Goal: Navigation & Orientation: Go to known website

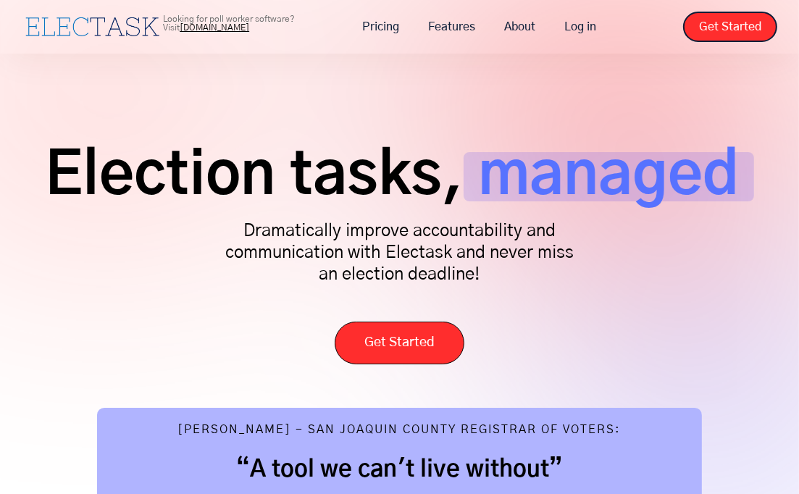
click at [591, 131] on div "Election tasks, managed Dramatically improve accountability and communication w…" at bounding box center [399, 461] width 799 height 922
click at [641, 248] on div "Election tasks, managed Dramatically improve accountability and communication w…" at bounding box center [400, 251] width 756 height 227
drag, startPoint x: 248, startPoint y: 72, endPoint x: 222, endPoint y: 49, distance: 34.4
click at [248, 72] on div "Election tasks, managed Dramatically improve accountability and communication w…" at bounding box center [399, 461] width 799 height 922
click at [414, 201] on span "Election tasks," at bounding box center [254, 176] width 419 height 49
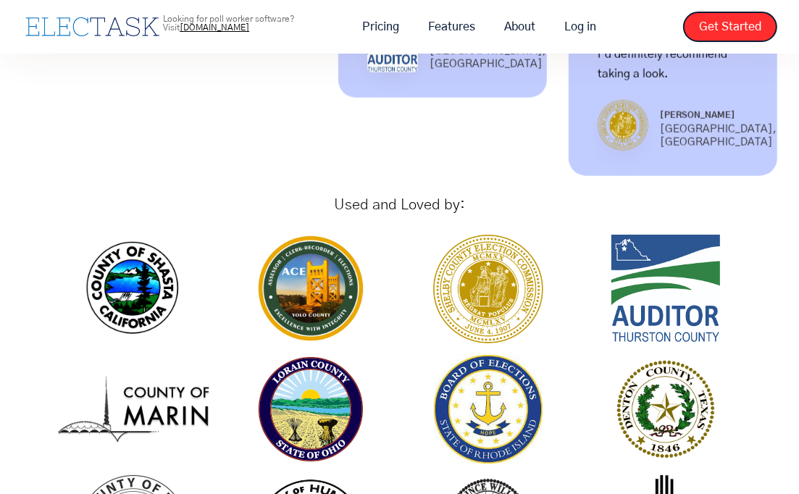
scroll to position [1596, 0]
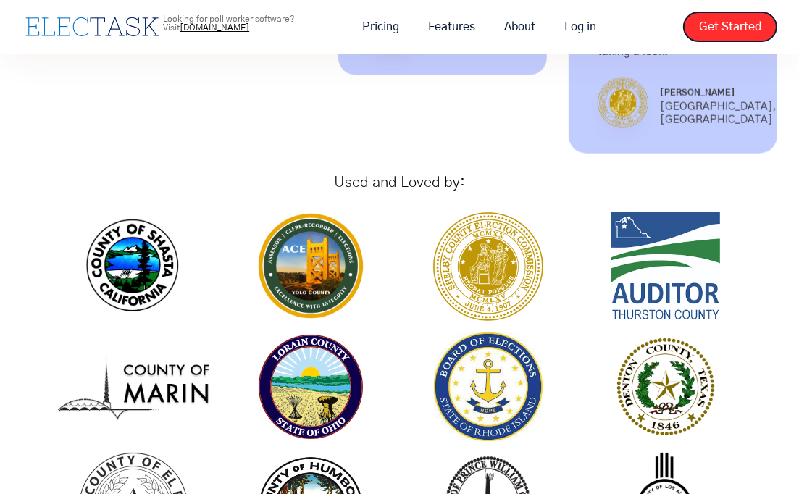
click at [588, 175] on h1 "Used and Loved by:" at bounding box center [399, 182] width 680 height 14
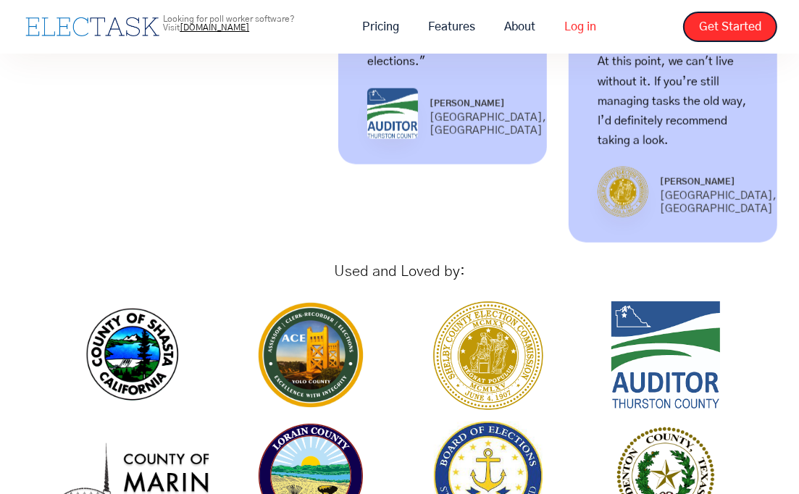
scroll to position [1447, 0]
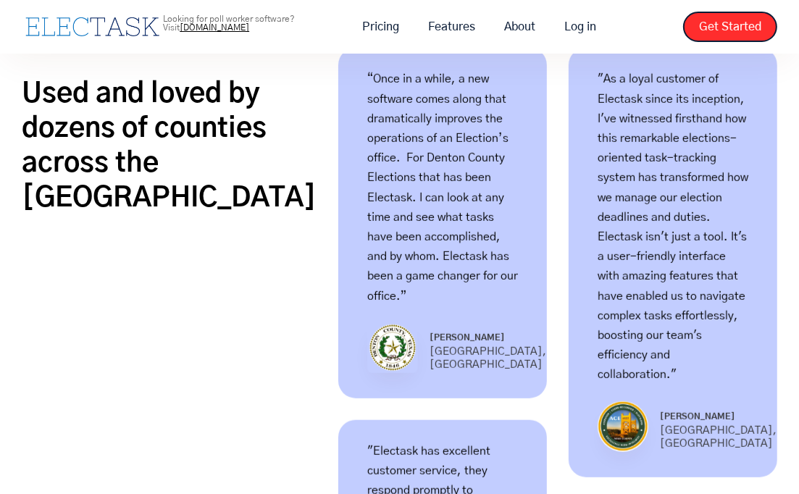
scroll to position [867, 0]
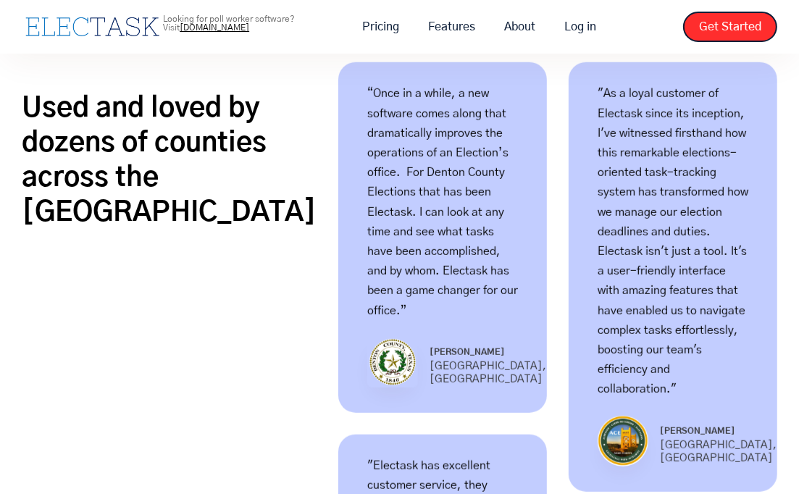
click at [215, 269] on div "Used and loved by dozens of counties across the [GEOGRAPHIC_DATA]" at bounding box center [169, 472] width 295 height 821
click at [586, 31] on link "Log in" at bounding box center [580, 27] width 61 height 30
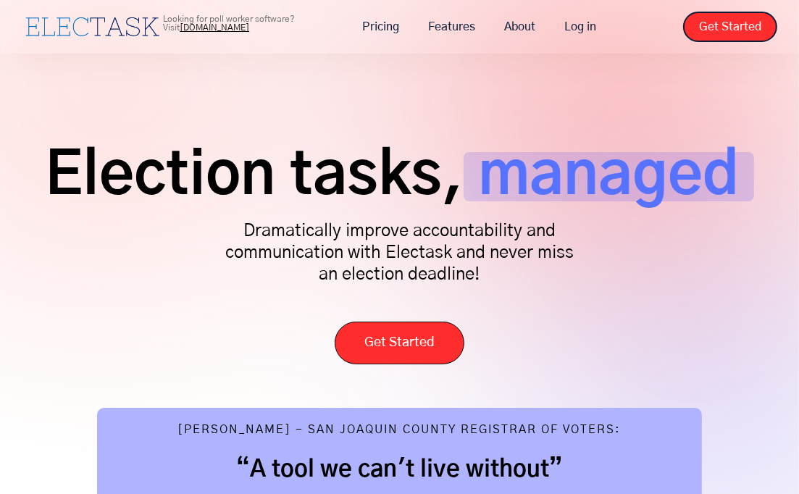
click at [592, 199] on span "managed" at bounding box center [609, 176] width 291 height 49
click at [594, 247] on div "Election tasks, managed Dramatically improve accountability and communication w…" at bounding box center [400, 251] width 756 height 227
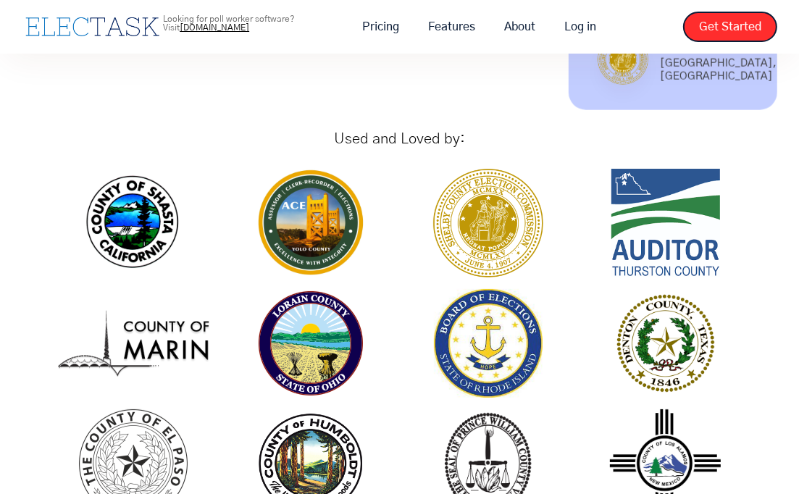
scroll to position [1595, 0]
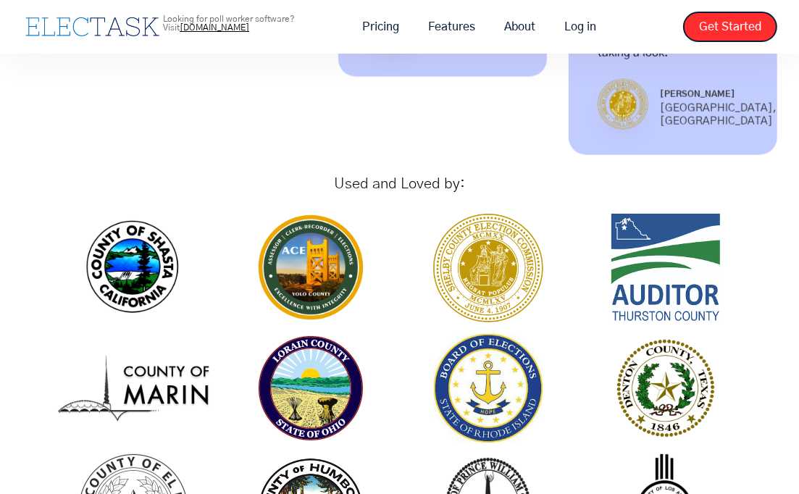
click at [591, 162] on div "Used and Loved by:" at bounding box center [399, 183] width 680 height 43
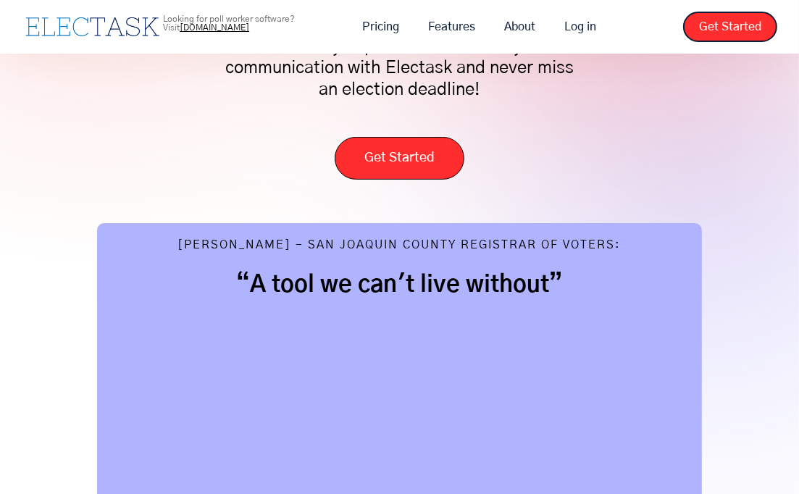
scroll to position [0, 0]
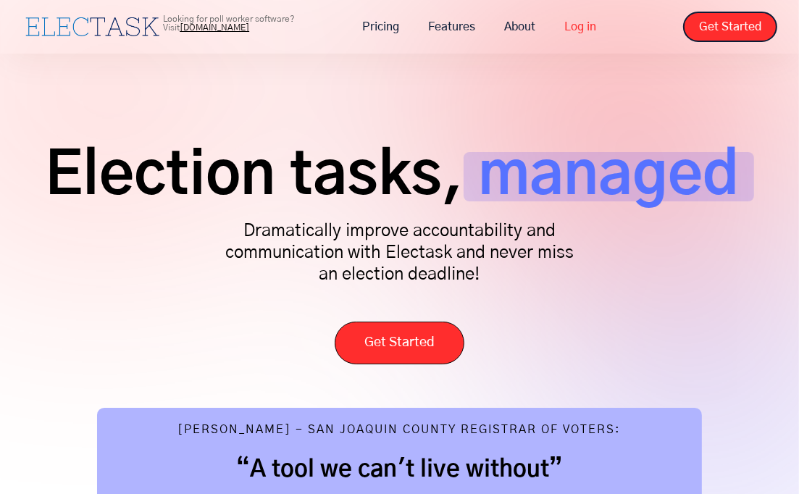
click at [570, 37] on link "Log in" at bounding box center [580, 27] width 61 height 30
